Goal: Task Accomplishment & Management: Complete application form

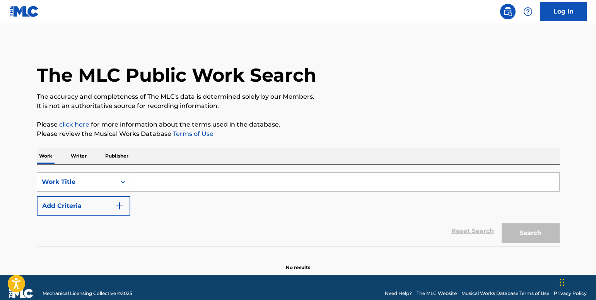
click at [171, 181] on input "Search Form" at bounding box center [344, 181] width 429 height 19
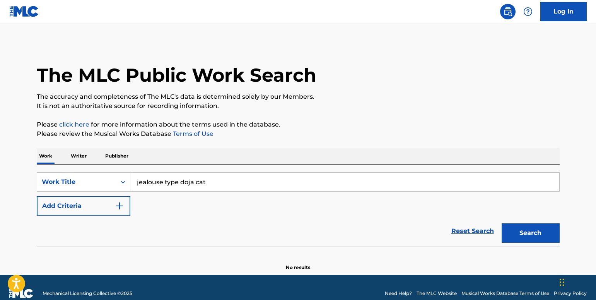
type input "jealouse type doja cat"
click at [526, 237] on button "Search" at bounding box center [530, 232] width 58 height 19
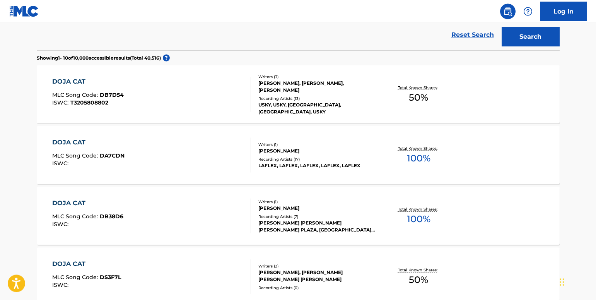
scroll to position [198, 0]
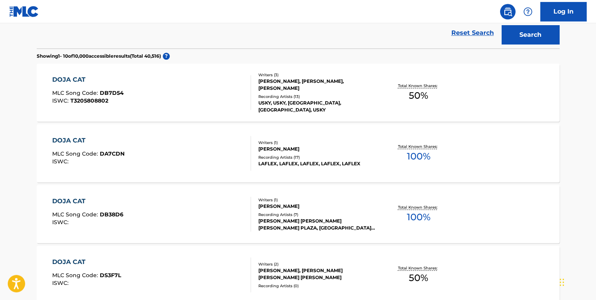
click at [223, 154] on div "DOJA CAT MLC Song Code : DA7CDN ISWC :" at bounding box center [151, 153] width 199 height 35
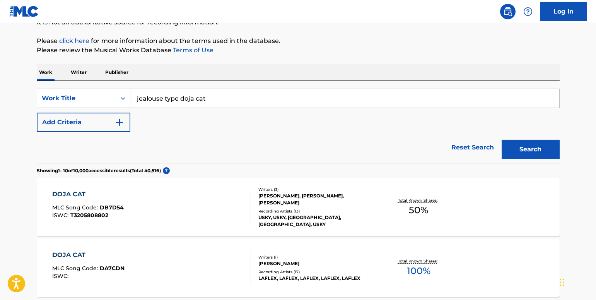
scroll to position [82, 0]
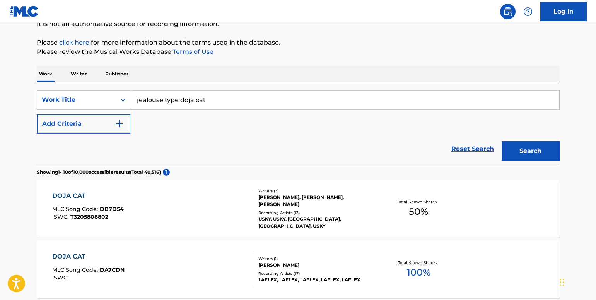
click at [210, 99] on input "jealouse type doja cat" at bounding box center [344, 99] width 429 height 19
type input "jealouse type"
click at [117, 121] on img "Search Form" at bounding box center [119, 123] width 9 height 9
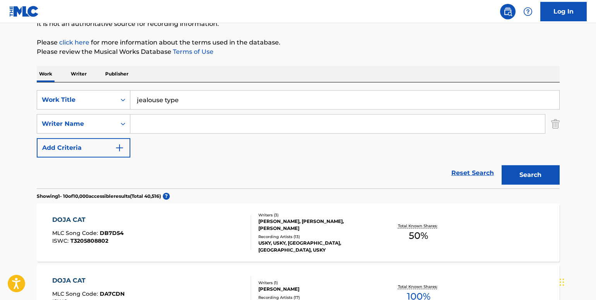
click at [153, 123] on input "Search Form" at bounding box center [337, 123] width 414 height 19
type input "doja cat"
click at [532, 166] on button "Search" at bounding box center [530, 174] width 58 height 19
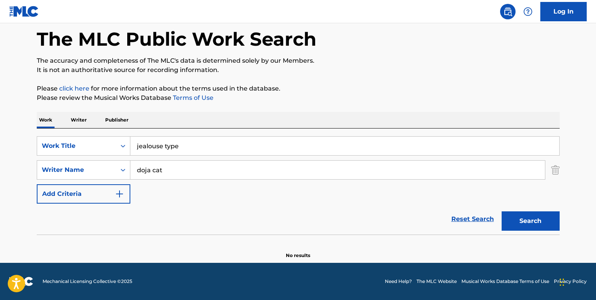
scroll to position [36, 0]
click at [161, 146] on input "jealouse type" at bounding box center [344, 145] width 429 height 19
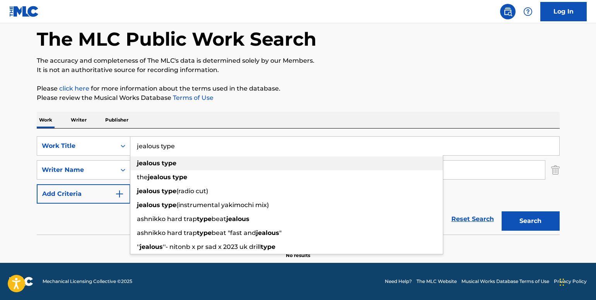
type input "jealous type"
click at [395, 165] on div "jealous type" at bounding box center [286, 163] width 312 height 14
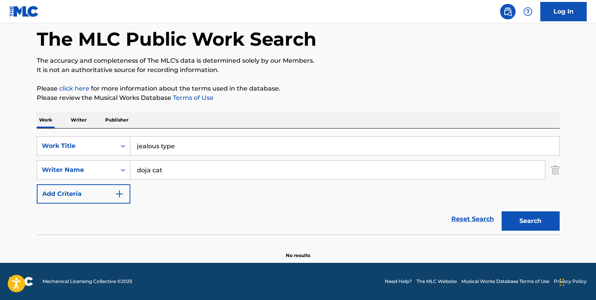
click at [527, 217] on button "Search" at bounding box center [530, 220] width 58 height 19
drag, startPoint x: 261, startPoint y: 166, endPoint x: 113, endPoint y: 160, distance: 147.4
click at [130, 160] on input "doja cat" at bounding box center [337, 169] width 414 height 19
click at [534, 221] on button "Search" at bounding box center [530, 220] width 58 height 19
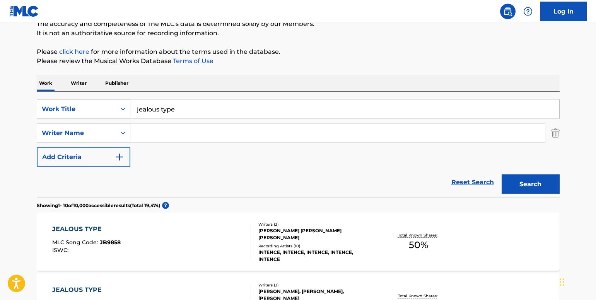
scroll to position [63, 0]
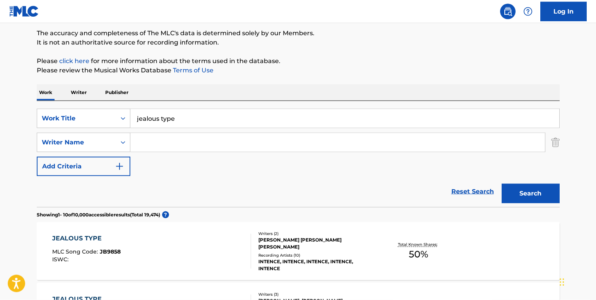
click at [116, 167] on img "Search Form" at bounding box center [119, 166] width 9 height 9
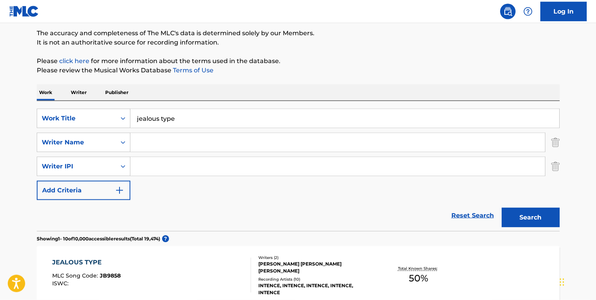
click at [552, 165] on img "Search Form" at bounding box center [555, 166] width 9 height 19
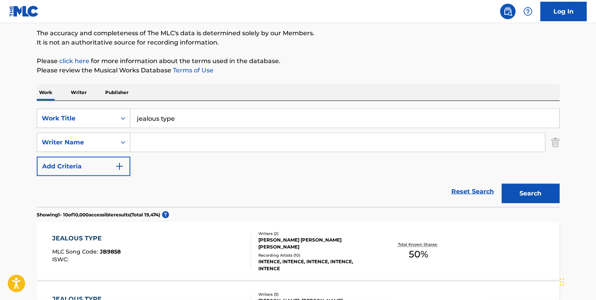
click at [109, 94] on p "Publisher" at bounding box center [117, 92] width 28 height 16
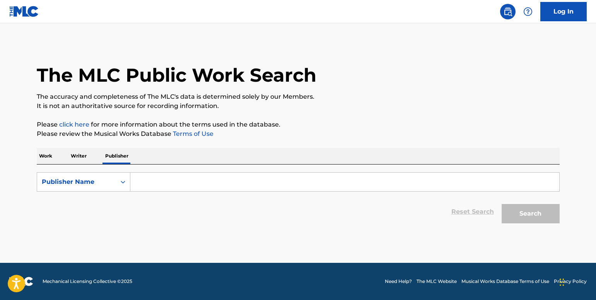
click at [160, 179] on input "Search Form" at bounding box center [344, 181] width 429 height 19
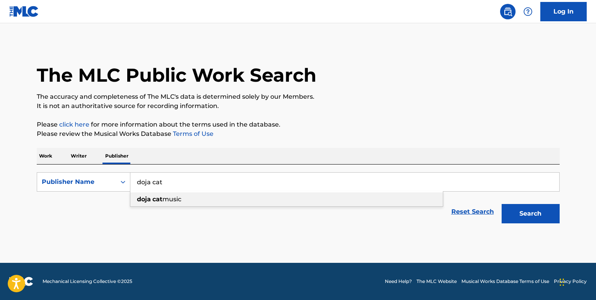
click at [249, 198] on div "doja cat music" at bounding box center [286, 199] width 312 height 14
type input "doja cat music"
click at [514, 213] on button "Search" at bounding box center [530, 213] width 58 height 19
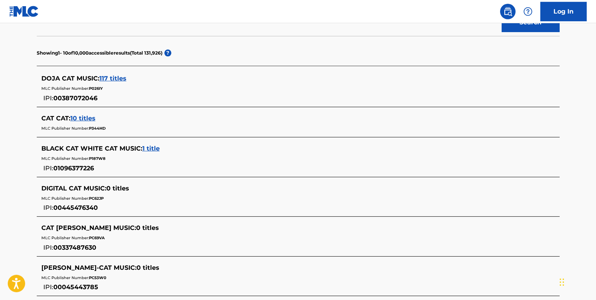
scroll to position [191, 0]
click at [112, 78] on span "117 titles" at bounding box center [112, 77] width 27 height 7
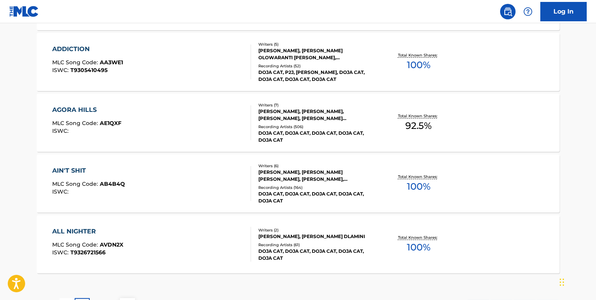
scroll to position [678, 0]
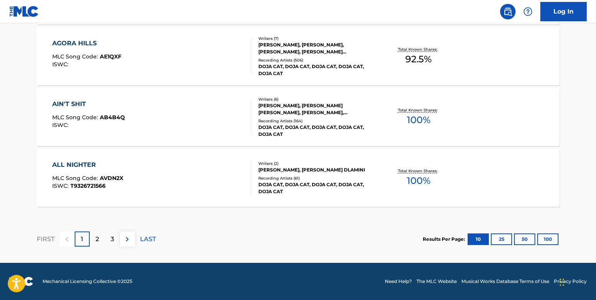
click at [114, 237] on div "3" at bounding box center [112, 238] width 15 height 15
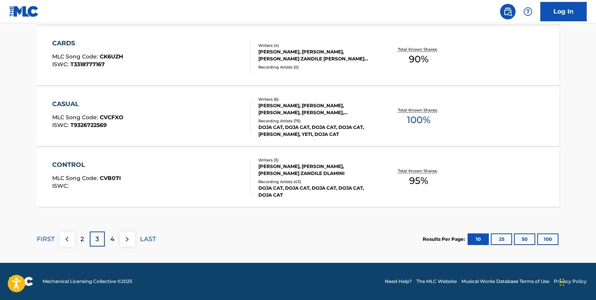
click at [123, 237] on img at bounding box center [127, 238] width 9 height 9
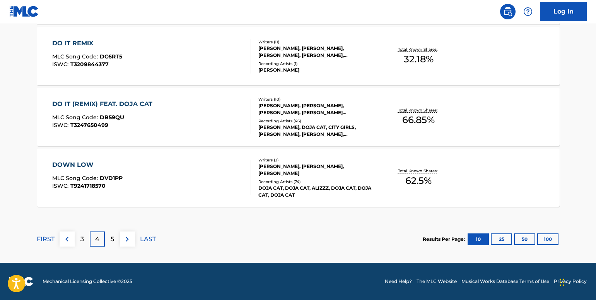
click at [124, 236] on img at bounding box center [127, 238] width 9 height 9
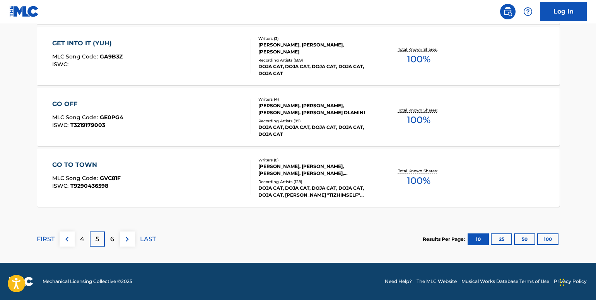
click at [112, 240] on p "6" at bounding box center [112, 238] width 4 height 9
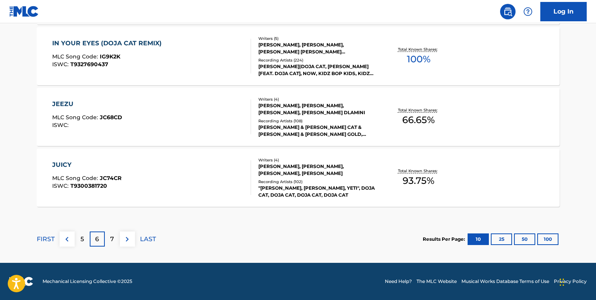
click at [110, 237] on div "7" at bounding box center [112, 238] width 15 height 15
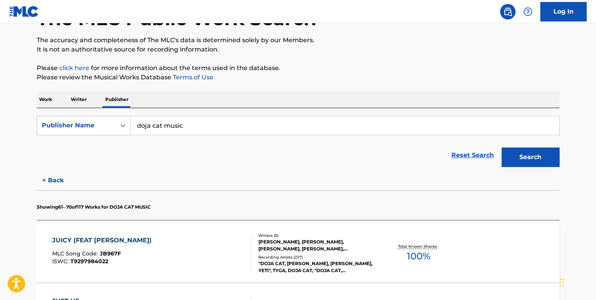
scroll to position [57, 0]
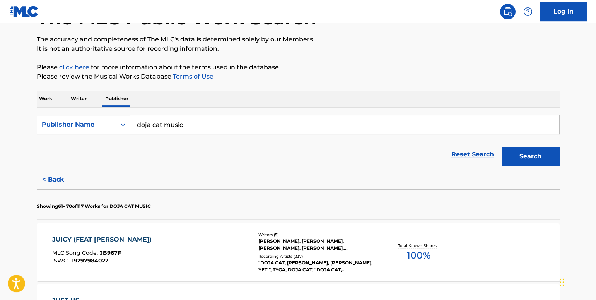
click at [468, 155] on link "Reset Search" at bounding box center [472, 154] width 50 height 17
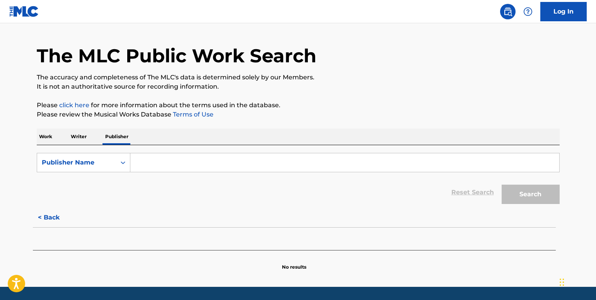
scroll to position [0, 0]
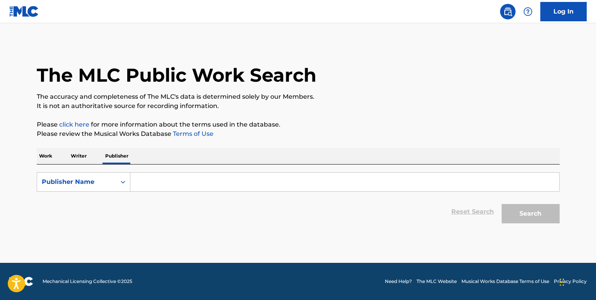
click at [152, 184] on input "Search Form" at bounding box center [344, 181] width 429 height 19
click at [51, 156] on p "Work" at bounding box center [46, 156] width 18 height 16
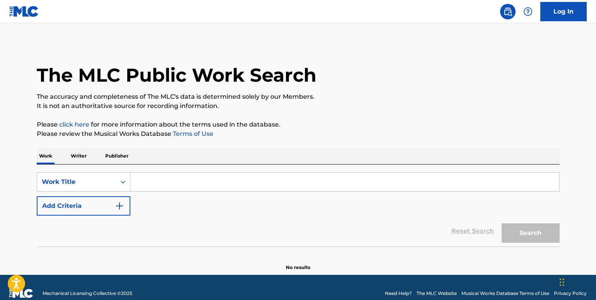
click at [169, 192] on div "SearchWithCriteria01e89954-b013-460a-8fc1-8d40249acd98 Work Title Add Criteria" at bounding box center [298, 193] width 523 height 43
click at [167, 182] on input "Search Form" at bounding box center [344, 181] width 429 height 19
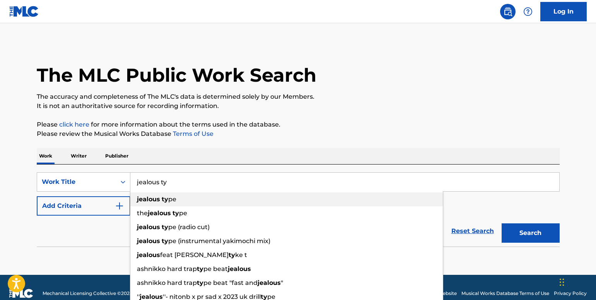
click at [173, 201] on span "pe" at bounding box center [172, 198] width 8 height 7
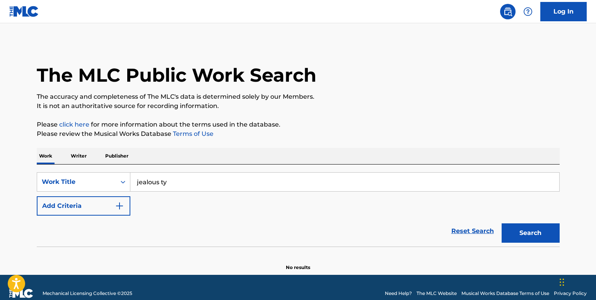
type input "jealous type"
click at [116, 208] on img "Search Form" at bounding box center [119, 205] width 9 height 9
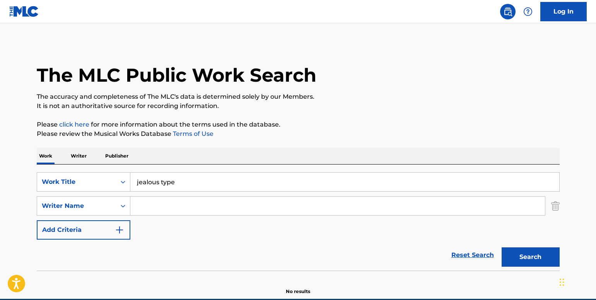
click at [157, 210] on input "Search Form" at bounding box center [337, 205] width 414 height 19
click at [151, 222] on span "Search Form" at bounding box center [152, 222] width 2 height 7
type input "doja cat"
click at [528, 259] on button "Search" at bounding box center [530, 256] width 58 height 19
click at [184, 182] on input "jealous type" at bounding box center [344, 181] width 429 height 19
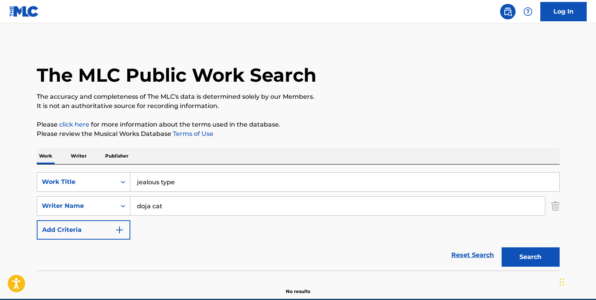
click at [184, 182] on input "jealous type" at bounding box center [344, 181] width 429 height 19
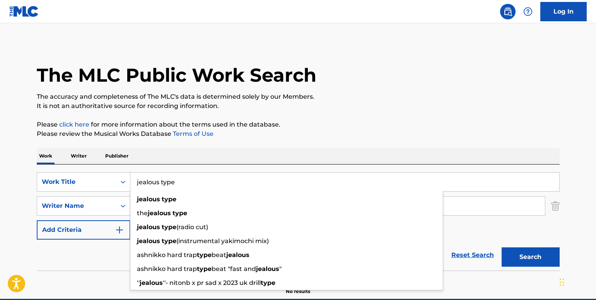
click at [184, 182] on input "jealous type" at bounding box center [344, 181] width 429 height 19
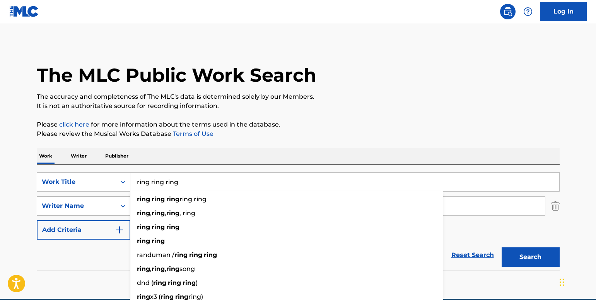
type input "ring ring ring"
click at [99, 204] on div "Writer Name" at bounding box center [77, 205] width 70 height 9
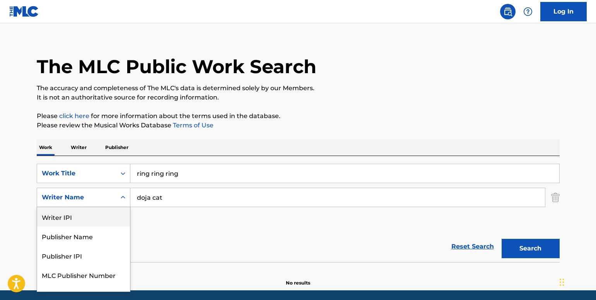
scroll to position [13, 0]
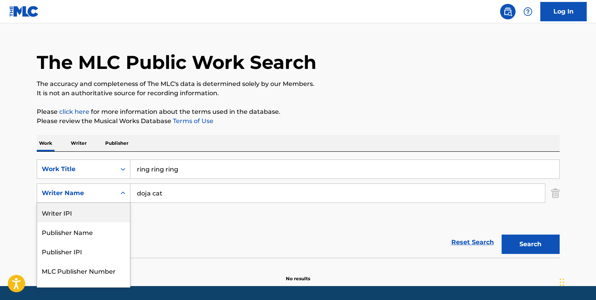
click at [179, 191] on input "doja cat" at bounding box center [337, 193] width 414 height 19
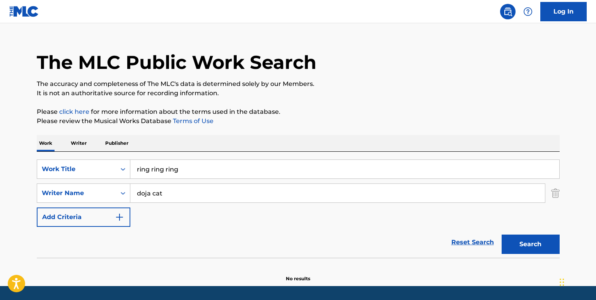
click at [179, 191] on input "doja cat" at bounding box center [337, 193] width 414 height 19
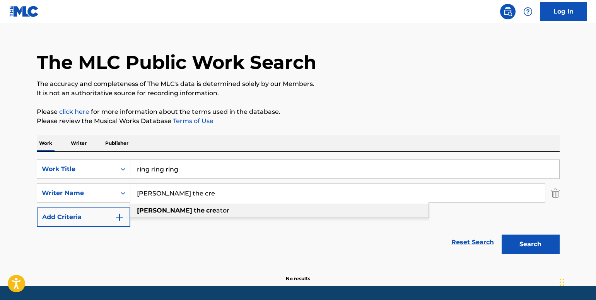
click at [216, 211] on span "ator" at bounding box center [222, 209] width 13 height 7
type input "[PERSON_NAME] the creator"
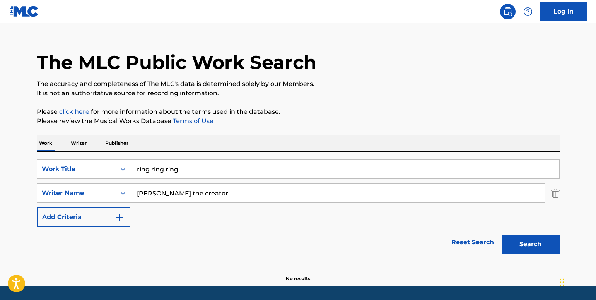
click at [523, 245] on button "Search" at bounding box center [530, 243] width 58 height 19
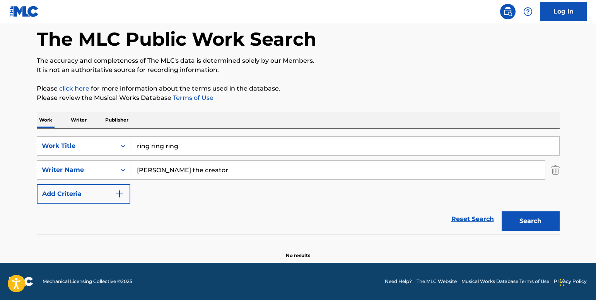
click at [521, 220] on button "Search" at bounding box center [530, 220] width 58 height 19
click at [139, 145] on input "ring ring ring" at bounding box center [344, 145] width 429 height 19
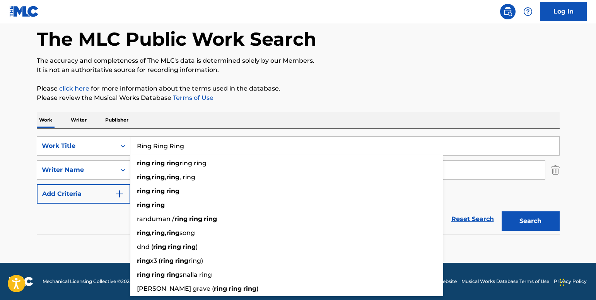
type input "Ring Ring Ring"
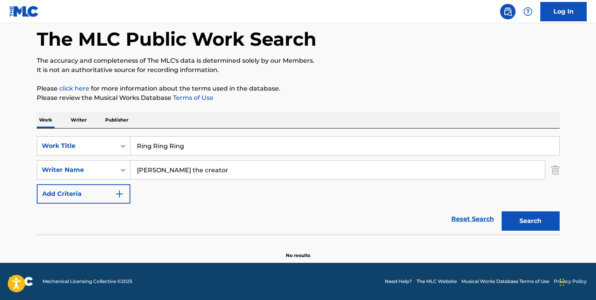
click at [526, 221] on button "Search" at bounding box center [530, 220] width 58 height 19
click at [139, 169] on input "[PERSON_NAME] the creator" at bounding box center [337, 169] width 414 height 19
type input "[PERSON_NAME] the creator"
click at [538, 219] on button "Search" at bounding box center [530, 220] width 58 height 19
drag, startPoint x: 210, startPoint y: 169, endPoint x: 110, endPoint y: 157, distance: 100.4
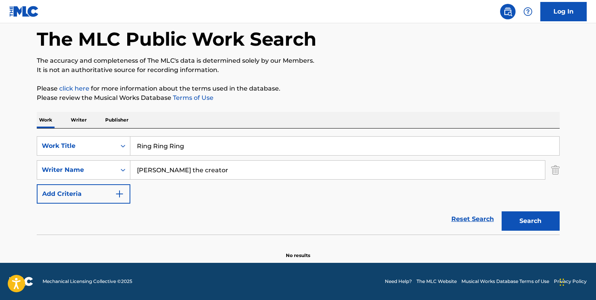
click at [130, 160] on input "[PERSON_NAME] the creator" at bounding box center [337, 169] width 414 height 19
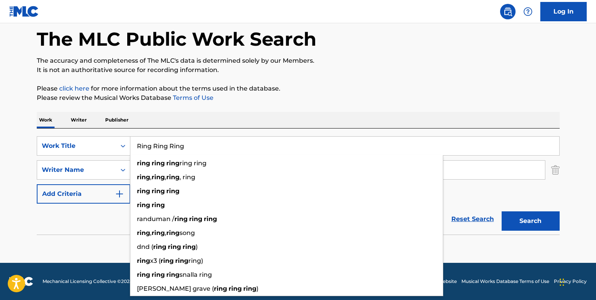
drag, startPoint x: 194, startPoint y: 142, endPoint x: 75, endPoint y: 145, distance: 118.3
click at [130, 145] on input "Ring Ring Ring" at bounding box center [344, 145] width 429 height 19
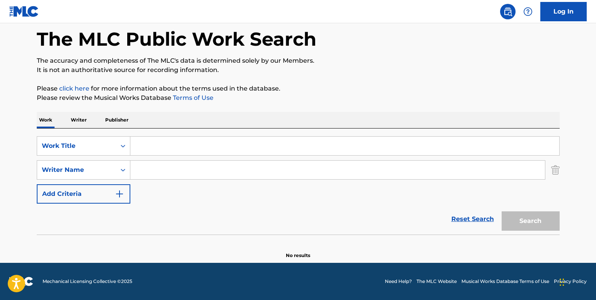
paste input "[URL][DOMAIN_NAME]"
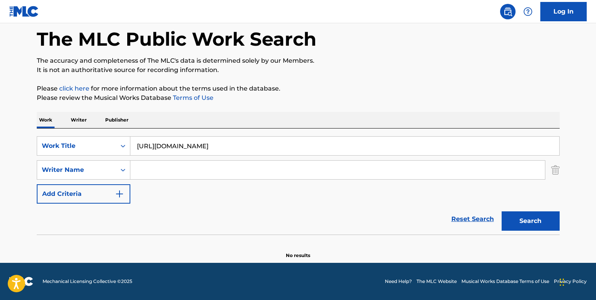
type input "[URL][DOMAIN_NAME]"
click at [531, 224] on button "Search" at bounding box center [530, 220] width 58 height 19
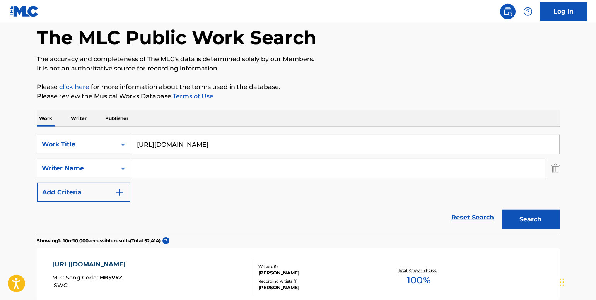
scroll to position [0, 0]
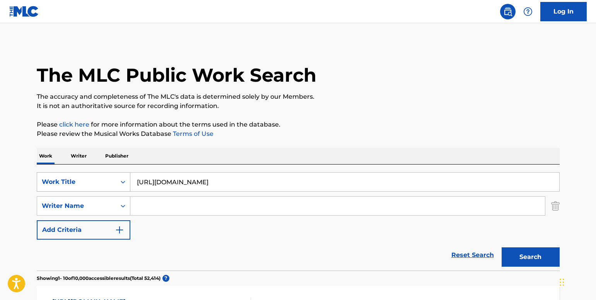
drag, startPoint x: 326, startPoint y: 178, endPoint x: 114, endPoint y: 182, distance: 211.5
click at [130, 182] on input "[URL][DOMAIN_NAME]" at bounding box center [344, 181] width 429 height 19
click at [118, 185] on div "Search Form" at bounding box center [123, 182] width 14 height 14
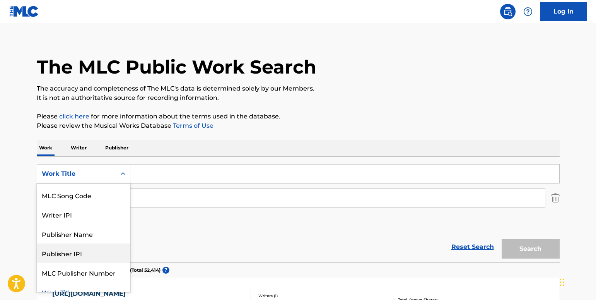
scroll to position [27, 0]
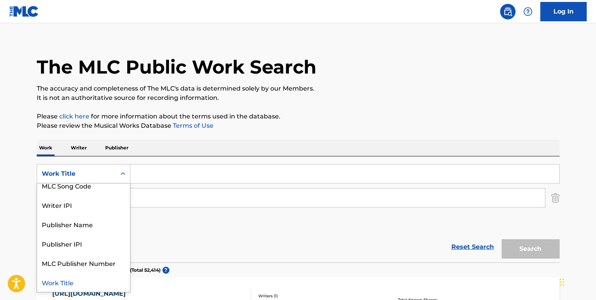
click at [102, 282] on div "Work Title" at bounding box center [83, 281] width 93 height 19
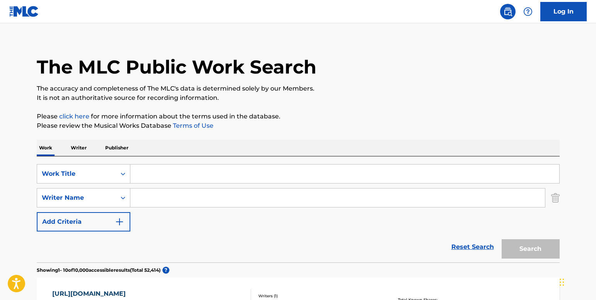
click at [80, 151] on p "Writer" at bounding box center [78, 148] width 20 height 16
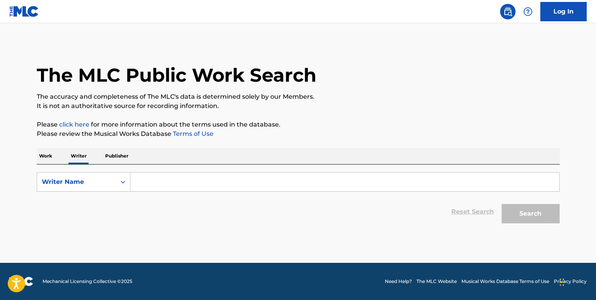
click at [160, 179] on input "Search Form" at bounding box center [344, 181] width 429 height 19
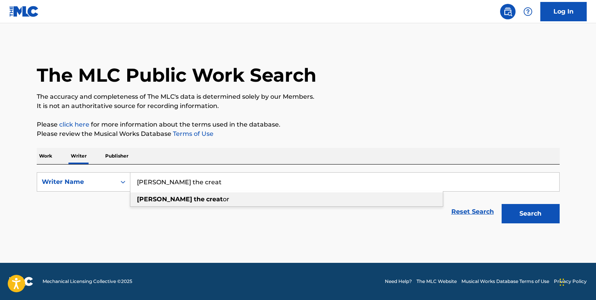
click at [194, 198] on strong "the" at bounding box center [199, 198] width 11 height 7
type input "[PERSON_NAME] the creator"
click at [532, 211] on button "Search" at bounding box center [530, 213] width 58 height 19
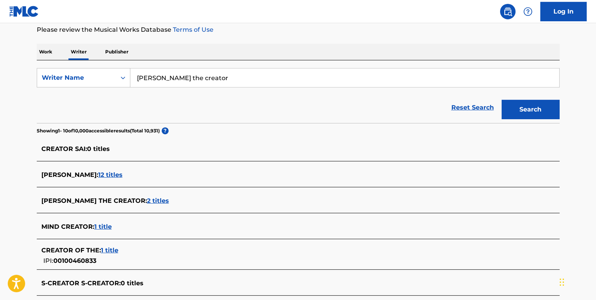
scroll to position [101, 0]
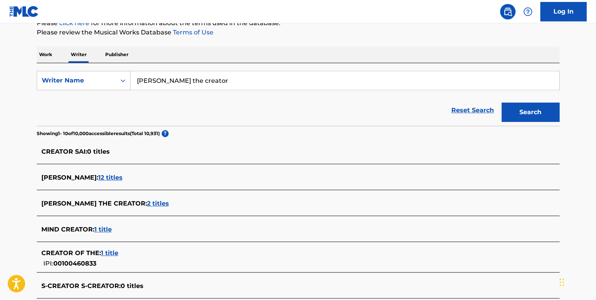
click at [147, 202] on span "2 titles" at bounding box center [158, 202] width 22 height 7
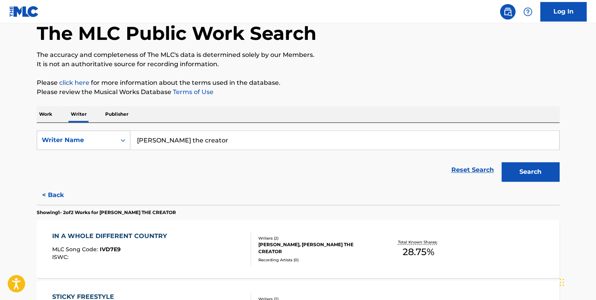
scroll to position [41, 0]
click at [509, 16] on img at bounding box center [507, 11] width 9 height 9
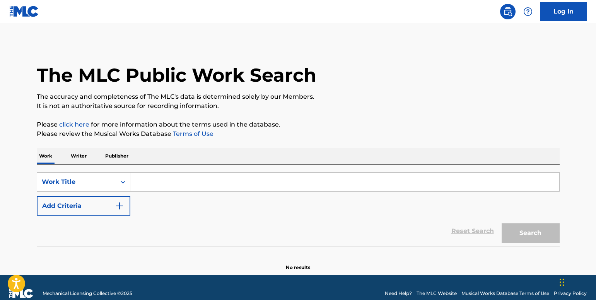
scroll to position [12, 0]
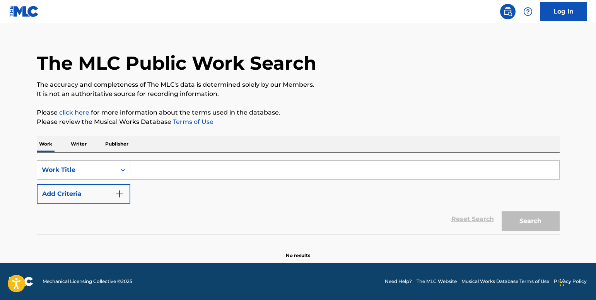
click at [11, 12] on img at bounding box center [24, 11] width 30 height 11
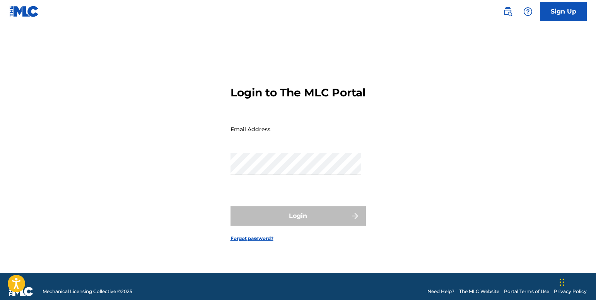
click at [257, 135] on input "Email Address" at bounding box center [295, 129] width 131 height 22
click at [527, 9] on img at bounding box center [527, 11] width 9 height 9
click at [484, 64] on div "Login to The MLC Portal Email Address Password Login Forgot password?" at bounding box center [297, 158] width 541 height 230
click at [561, 15] on link "Sign Up" at bounding box center [563, 11] width 46 height 19
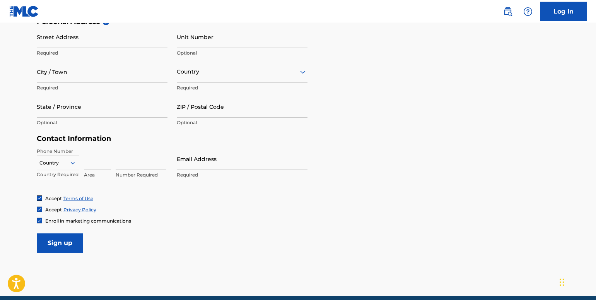
scroll to position [305, 0]
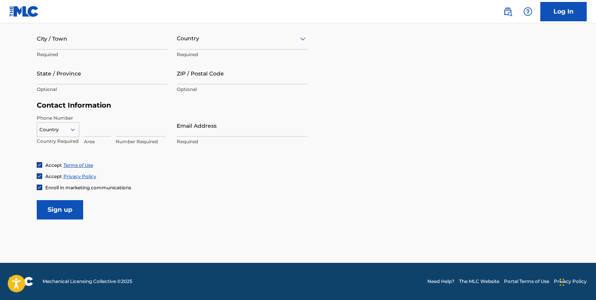
click at [555, 12] on link "Log In" at bounding box center [563, 11] width 46 height 19
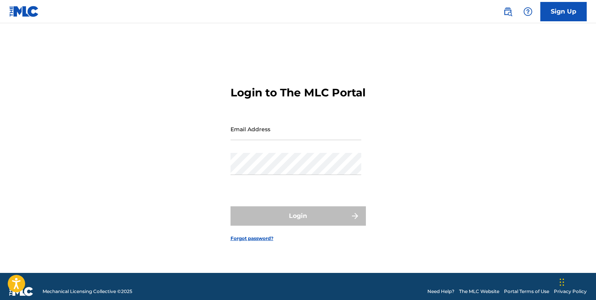
click at [258, 140] on input "Email Address" at bounding box center [295, 129] width 131 height 22
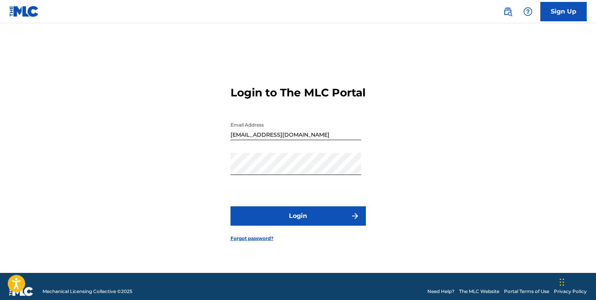
click at [269, 214] on button "Login" at bounding box center [297, 215] width 135 height 19
click at [281, 225] on button "Login" at bounding box center [297, 215] width 135 height 19
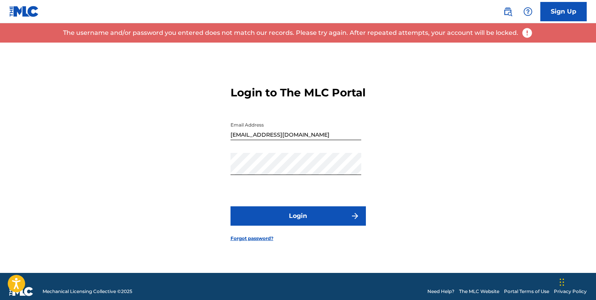
click at [309, 140] on input "[EMAIL_ADDRESS][DOMAIN_NAME]" at bounding box center [295, 129] width 131 height 22
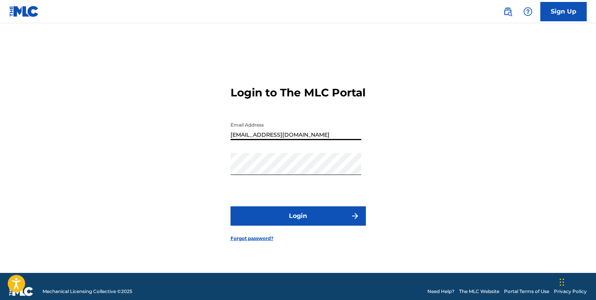
type input "[EMAIL_ADDRESS][DOMAIN_NAME]"
click at [311, 219] on button "Login" at bounding box center [297, 215] width 135 height 19
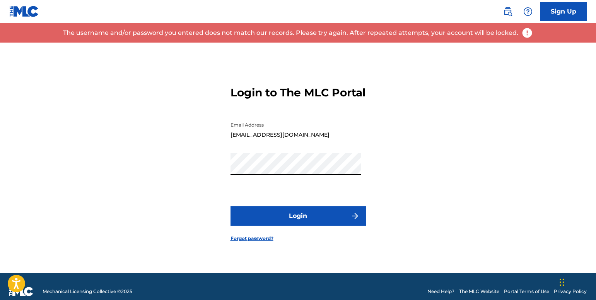
click at [299, 219] on button "Login" at bounding box center [297, 215] width 135 height 19
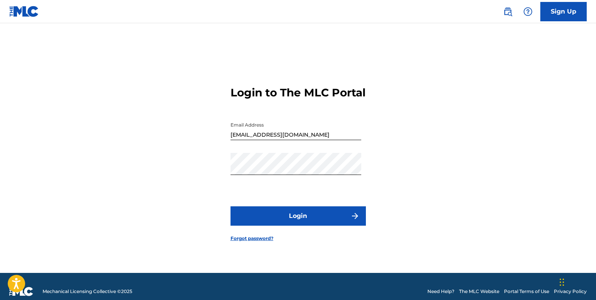
click at [560, 9] on link "Sign Up" at bounding box center [563, 11] width 46 height 19
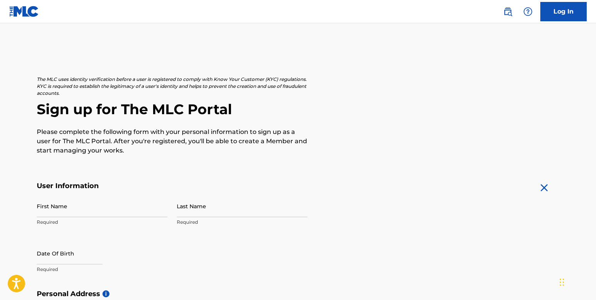
click at [116, 205] on input "First Name" at bounding box center [102, 206] width 131 height 22
type input "mykel"
type input "[PERSON_NAME]"
select select "7"
select select "2025"
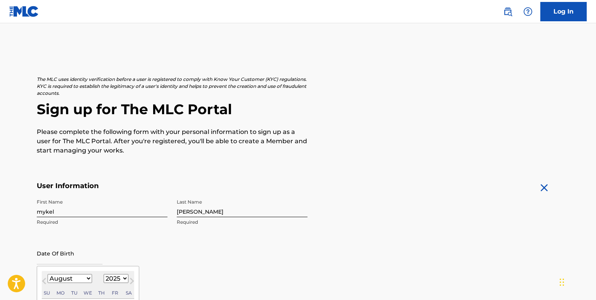
scroll to position [192, 0]
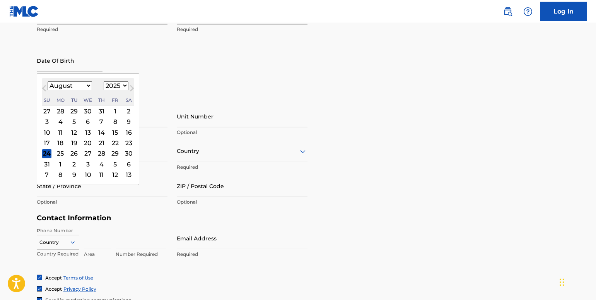
click at [86, 85] on select "January February March April May June July August September October November De…" at bounding box center [70, 85] width 44 height 9
select select "3"
click option "April" at bounding box center [0, 0] width 0 height 0
click at [87, 143] on div "23" at bounding box center [87, 142] width 9 height 9
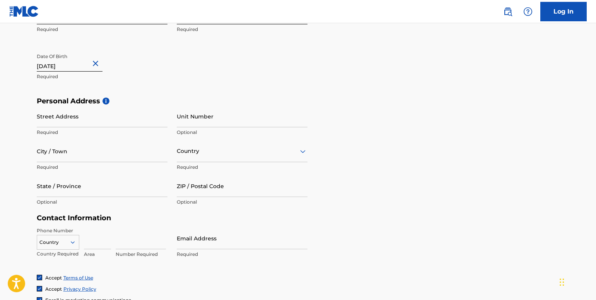
type input "[DATE]"
click at [72, 116] on input "Street Address" at bounding box center [102, 116] width 131 height 22
type input "[STREET_ADDRESS]"
type input "blane"
type input "US"
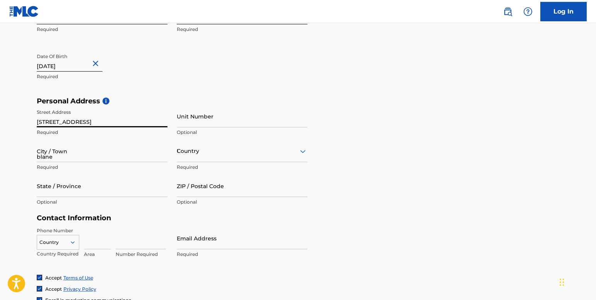
type input "[US_STATE]"
type input "55449"
type input "763"
type input "501"
type input "8596"
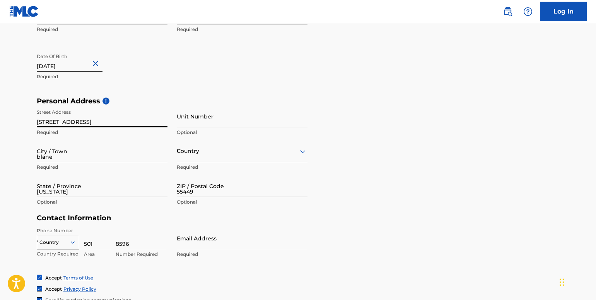
type input "[EMAIL_ADDRESS][DOMAIN_NAME]"
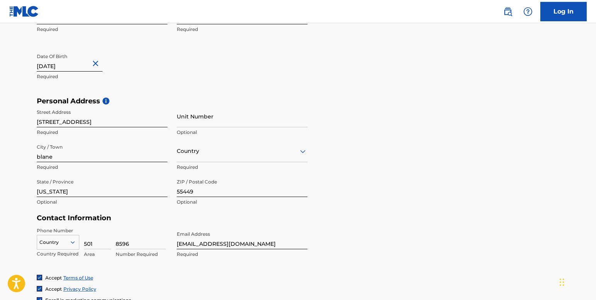
type input "US"
type input "763"
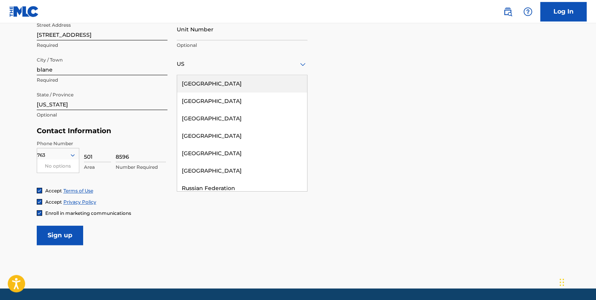
scroll to position [279, 0]
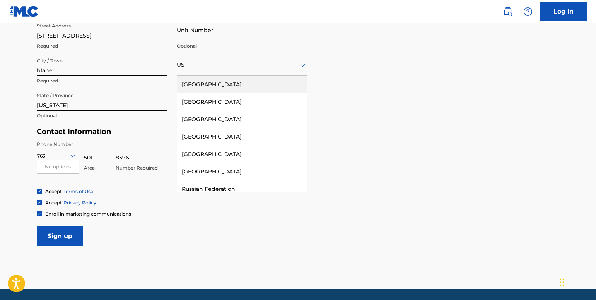
click at [52, 154] on div "763" at bounding box center [58, 156] width 42 height 9
click at [75, 156] on icon at bounding box center [72, 155] width 7 height 7
click at [92, 157] on input "501" at bounding box center [97, 152] width 27 height 22
type input "5"
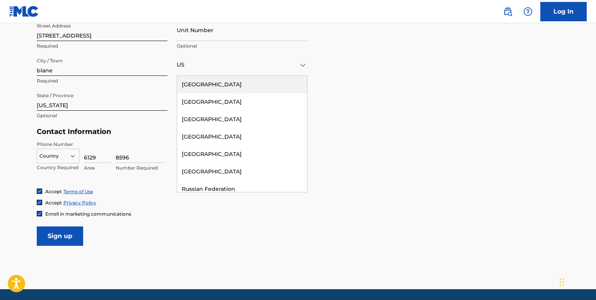
click at [92, 157] on input "6129" at bounding box center [97, 152] width 27 height 22
type input "612"
click at [139, 158] on input "8596" at bounding box center [141, 152] width 50 height 22
click at [300, 66] on icon at bounding box center [302, 64] width 9 height 9
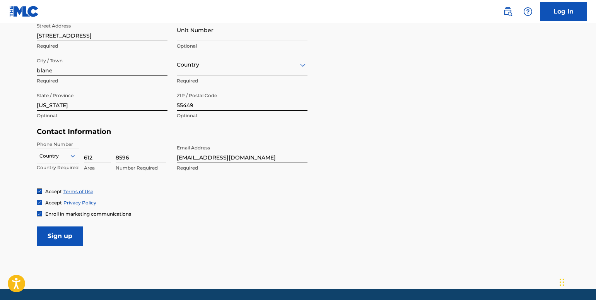
click at [245, 65] on div at bounding box center [242, 65] width 131 height 10
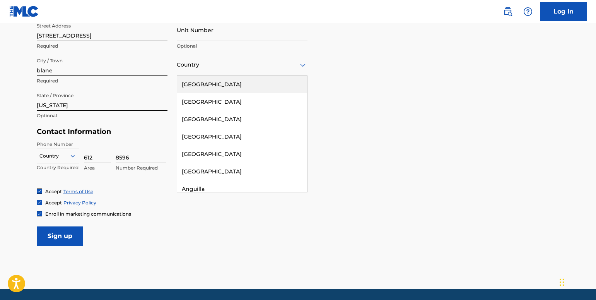
click at [254, 85] on div "[GEOGRAPHIC_DATA]" at bounding box center [242, 84] width 130 height 17
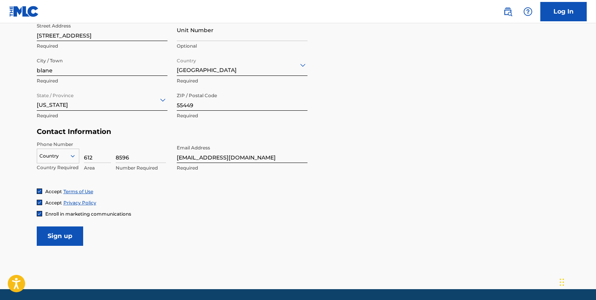
click at [137, 155] on input "8596" at bounding box center [141, 152] width 50 height 22
type input "8"
type input "9161825"
click at [60, 240] on input "Sign up" at bounding box center [60, 235] width 46 height 19
click at [72, 154] on icon at bounding box center [72, 155] width 7 height 7
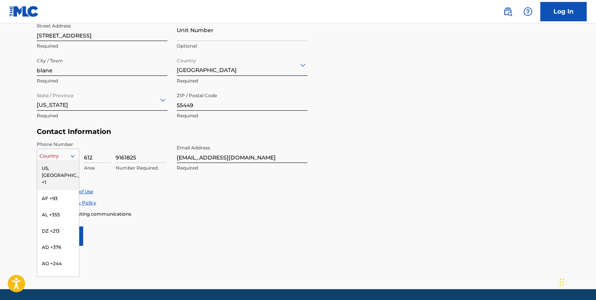
click at [61, 171] on div "US, [GEOGRAPHIC_DATA] +1" at bounding box center [58, 175] width 42 height 30
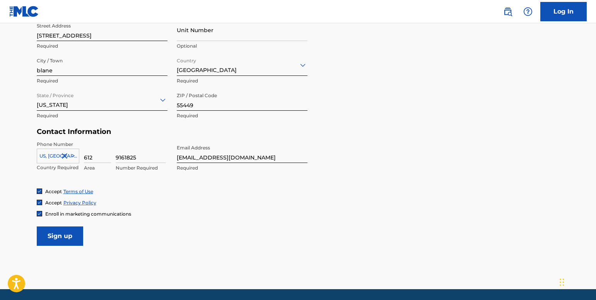
click at [70, 235] on input "Sign up" at bounding box center [60, 235] width 46 height 19
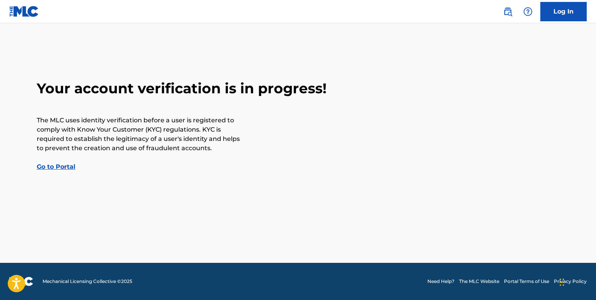
click at [56, 170] on link "Go to Portal" at bounding box center [56, 166] width 39 height 7
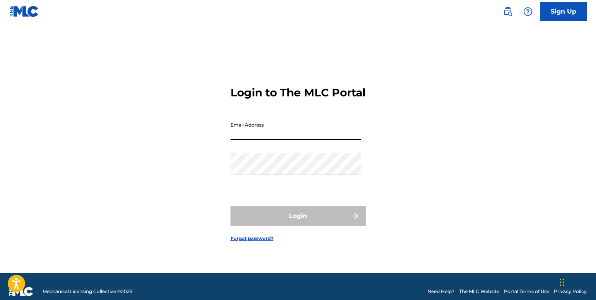
click at [256, 135] on input "Email Address" at bounding box center [295, 129] width 131 height 22
type input "[EMAIL_ADDRESS][DOMAIN_NAME]"
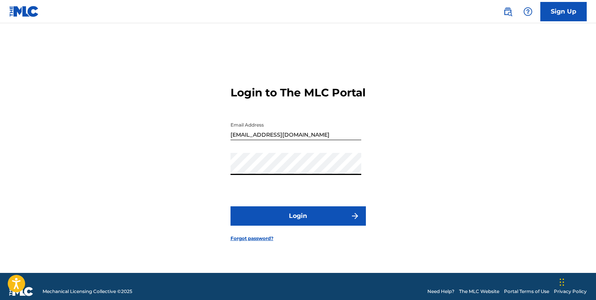
click at [271, 225] on button "Login" at bounding box center [297, 215] width 135 height 19
click at [288, 216] on button "Login" at bounding box center [297, 215] width 135 height 19
